Goal: Transaction & Acquisition: Book appointment/travel/reservation

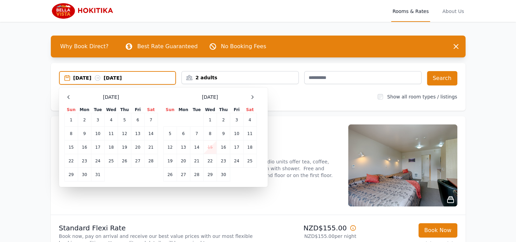
click at [253, 93] on div at bounding box center [252, 97] width 8 height 8
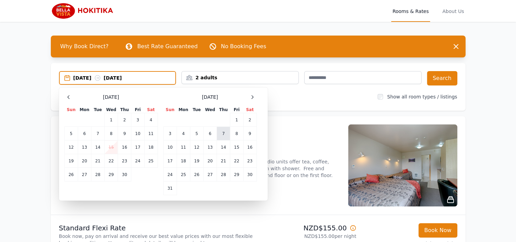
click at [223, 131] on td "7" at bounding box center [223, 134] width 13 height 14
click at [171, 145] on td "10" at bounding box center [169, 147] width 13 height 14
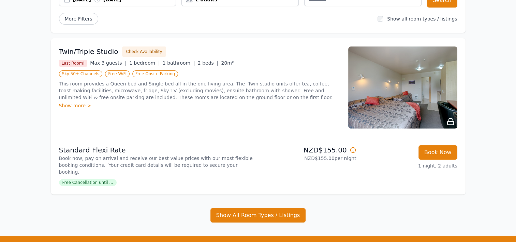
scroll to position [78, 0]
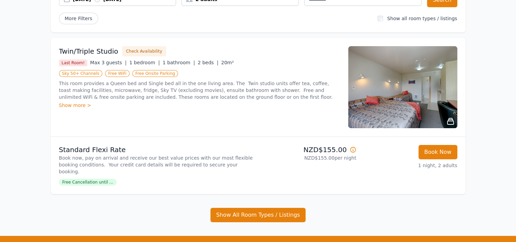
click at [71, 105] on div "Show more >" at bounding box center [199, 105] width 281 height 7
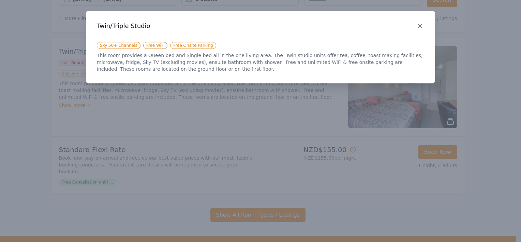
click at [421, 27] on icon "button" at bounding box center [420, 26] width 8 height 8
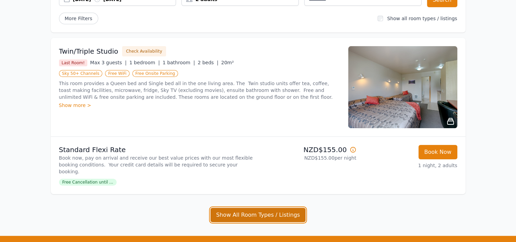
click at [257, 207] on button "Show All Room Types / Listings" at bounding box center [259, 214] width 96 height 14
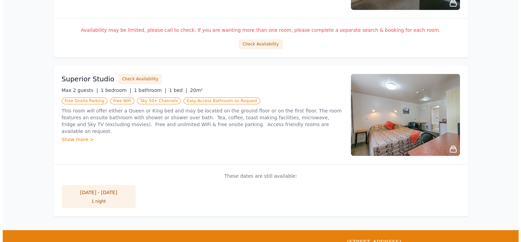
scroll to position [518, 0]
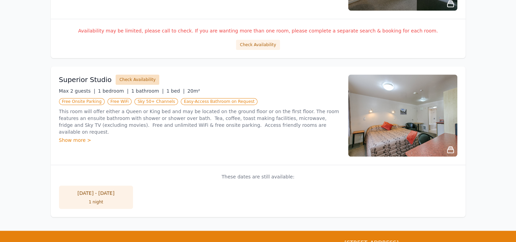
click at [134, 74] on button "Check Availability" at bounding box center [138, 79] width 44 height 10
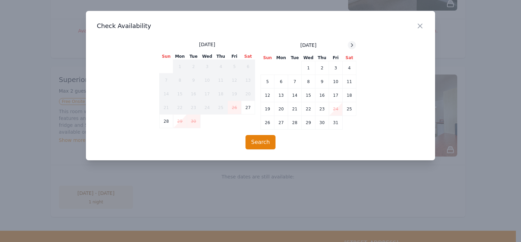
click at [353, 44] on icon at bounding box center [351, 44] width 5 height 5
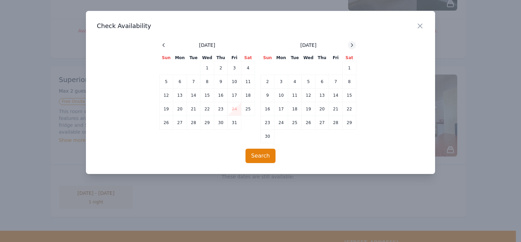
click at [353, 44] on icon at bounding box center [351, 44] width 5 height 5
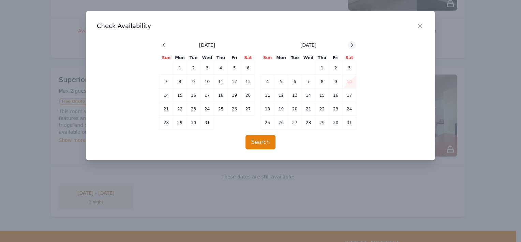
click at [353, 44] on icon at bounding box center [351, 44] width 5 height 5
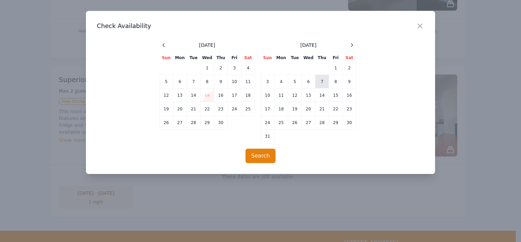
click at [320, 77] on td "7" at bounding box center [323, 82] width 14 height 14
click at [268, 94] on td "10" at bounding box center [268, 95] width 14 height 14
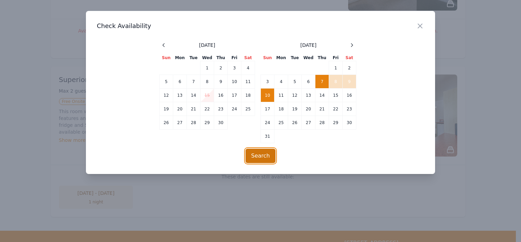
click at [266, 155] on button "Search" at bounding box center [261, 155] width 30 height 14
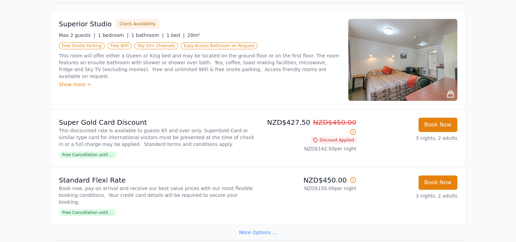
scroll to position [341, 0]
